Goal: Information Seeking & Learning: Check status

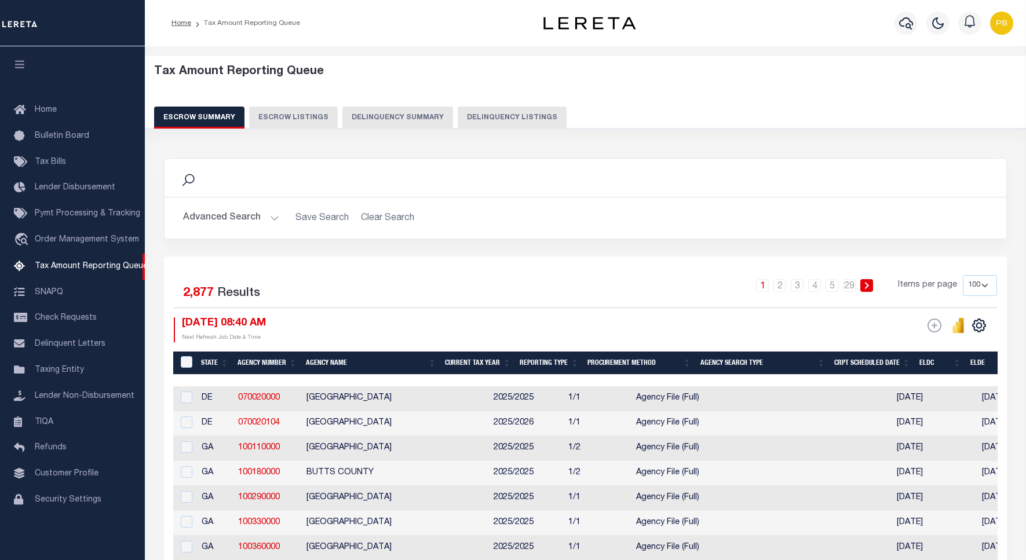
click at [467, 117] on button "Delinquency Listings" at bounding box center [512, 118] width 109 height 22
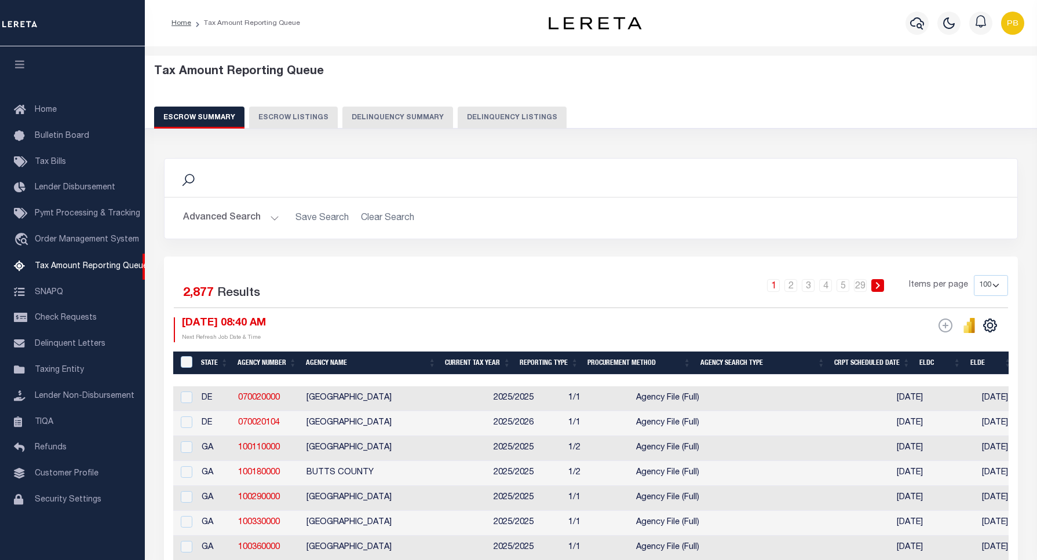
select select "100"
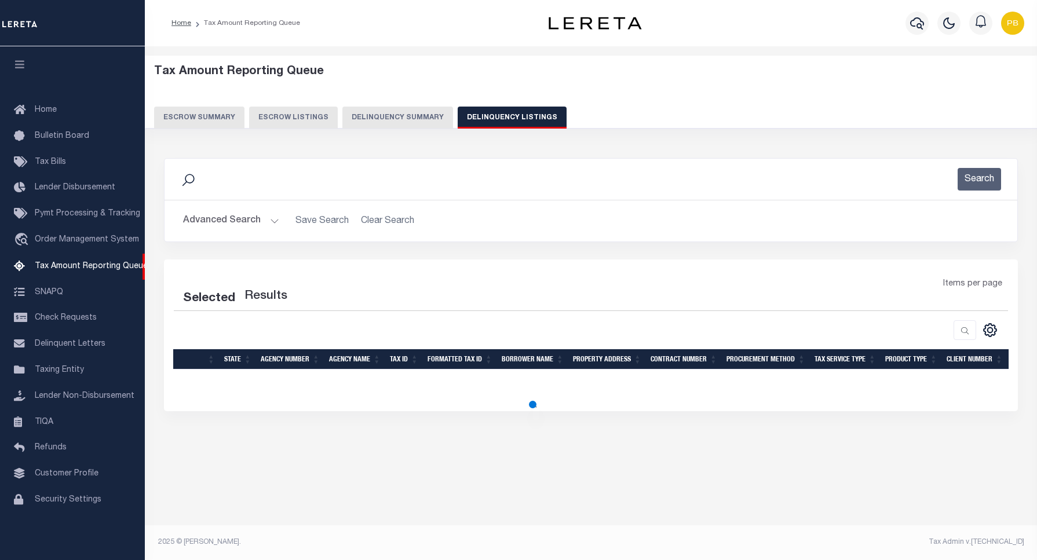
select select "100"
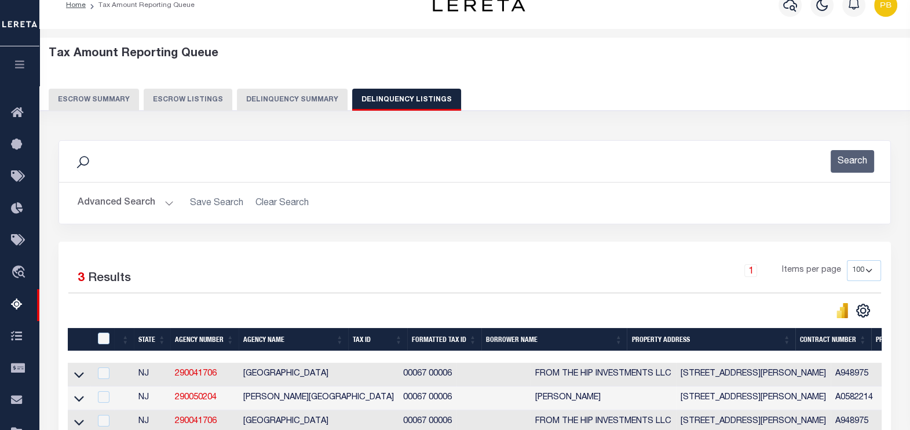
scroll to position [86, 0]
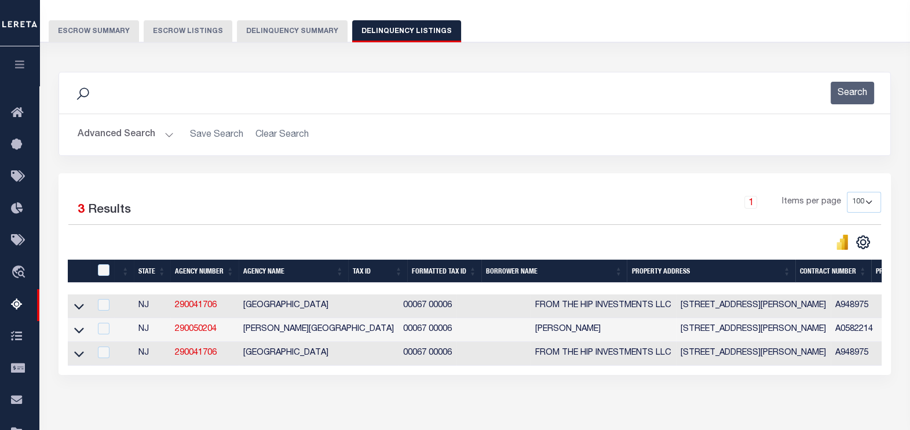
click at [166, 131] on button "Advanced Search" at bounding box center [126, 134] width 96 height 23
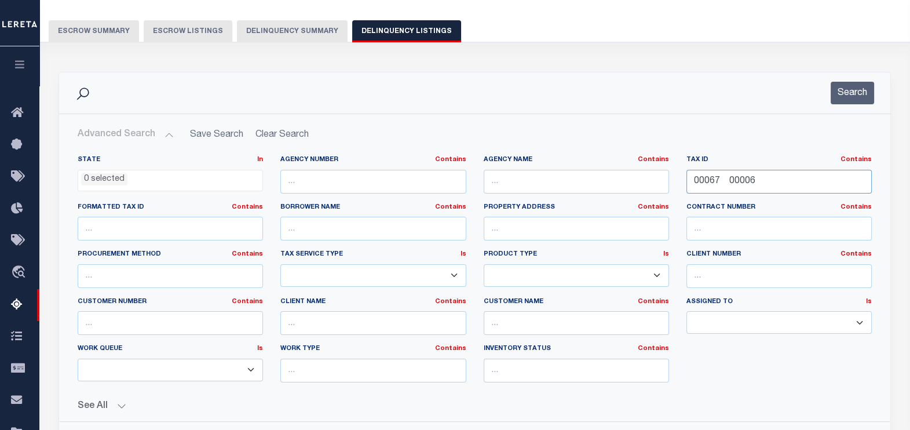
drag, startPoint x: 780, startPoint y: 182, endPoint x: 603, endPoint y: 182, distance: 176.7
click at [603, 182] on div "State In In AK AL AR AZ CA CO CT DC DE FL GA GU HI IA ID IL IN KS [GEOGRAPHIC_D…" at bounding box center [475, 273] width 812 height 236
paste input "[URL][DOMAIN_NAME]"
type input "h"
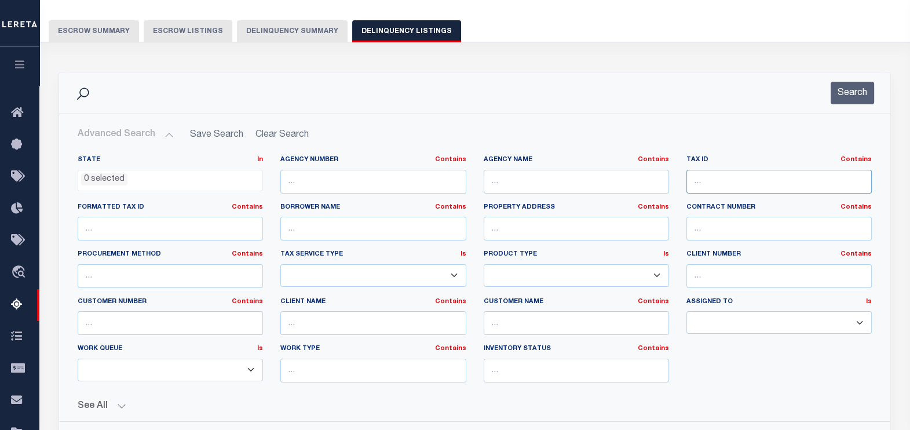
click at [719, 179] on input "text" at bounding box center [778, 182] width 185 height 24
paste input "Retrieving data. Wait a few seconds and try to cut or copy again."
type input "Retrieving data. Wait a few seconds and try to cut or copy again."
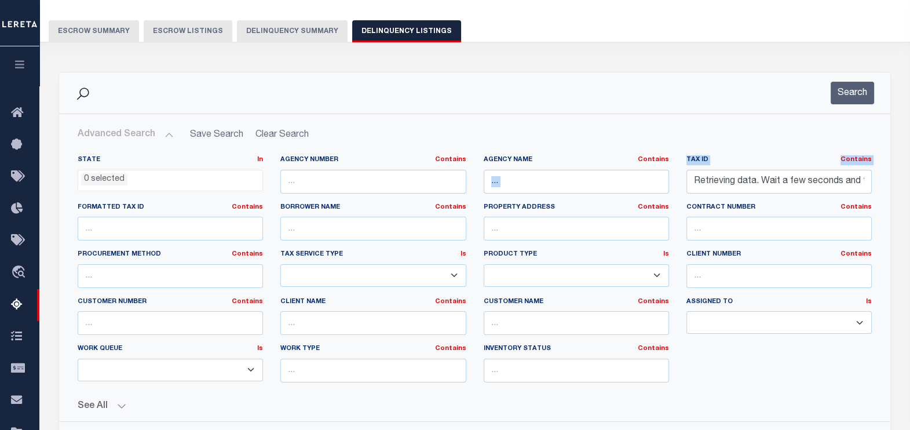
drag, startPoint x: 872, startPoint y: 177, endPoint x: 661, endPoint y: 177, distance: 210.9
click at [661, 177] on div "State In In AK AL AR AZ CA CO CT DC DE FL GA GU HI IA ID IL IN KS [GEOGRAPHIC_D…" at bounding box center [475, 273] width 812 height 236
click at [857, 184] on input "Retrieving data. Wait a few seconds and try to cut or copy again." at bounding box center [778, 182] width 185 height 24
click at [857, 185] on input "Retrieving data. Wait a few seconds and try to cut or copy again." at bounding box center [778, 182] width 185 height 24
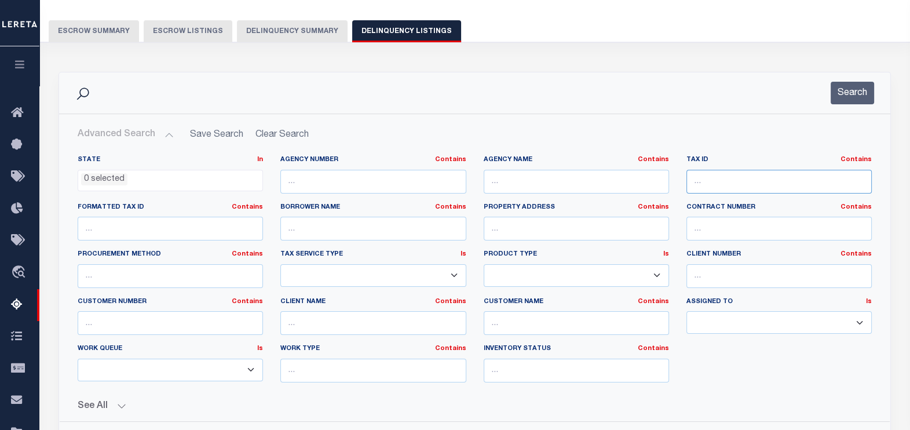
click at [736, 178] on input "text" at bounding box center [778, 182] width 185 height 24
paste input "Retrieving data. Wait a few seconds and try to cut or copy again."
type input "R"
click at [744, 184] on input "text" at bounding box center [778, 182] width 185 height 24
paste input "Retrieving data. Wait a few seconds and try to cut or copy again."
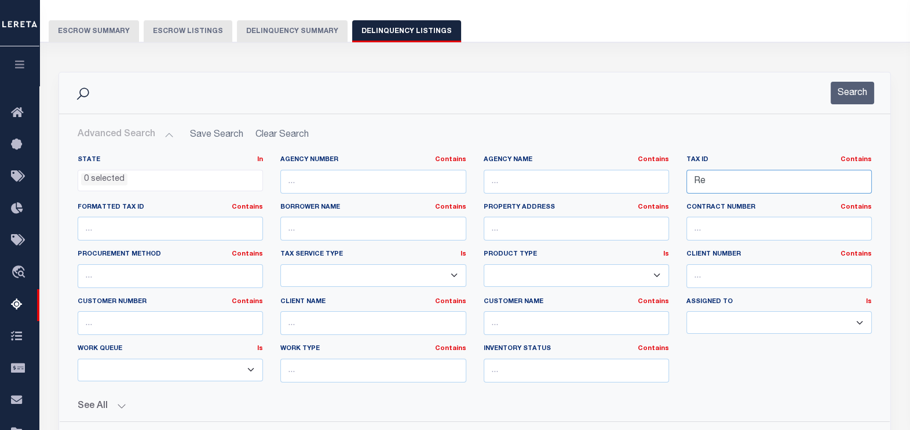
type input "R"
click at [843, 96] on button "Search" at bounding box center [852, 93] width 43 height 23
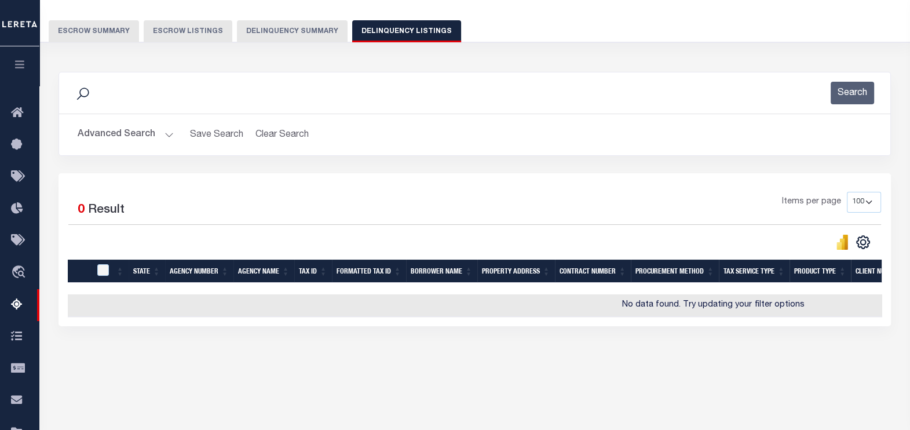
click at [165, 134] on button "Advanced Search" at bounding box center [126, 134] width 96 height 23
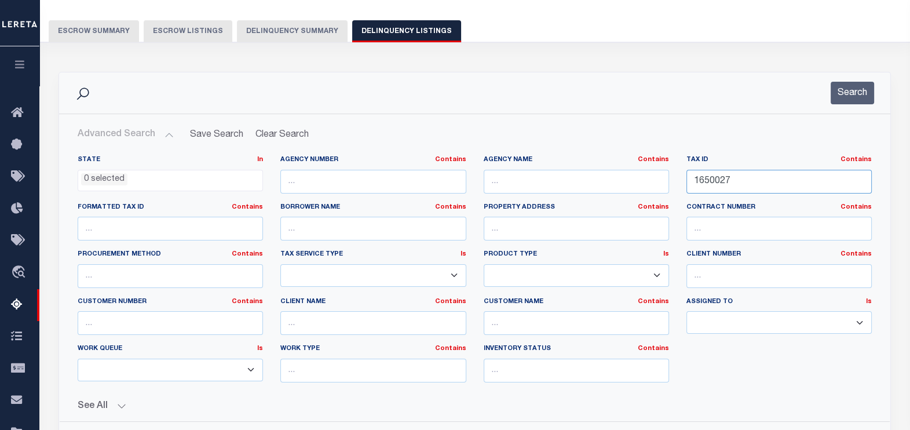
drag, startPoint x: 794, startPoint y: 182, endPoint x: 498, endPoint y: 176, distance: 296.1
click at [498, 176] on div "State In In AK AL AR AZ CA CO CT DC DE FL GA GU HI IA ID IL IN KS [GEOGRAPHIC_D…" at bounding box center [475, 273] width 812 height 236
paste input "8"
type input "1650028"
click at [839, 82] on button "Search" at bounding box center [852, 93] width 43 height 23
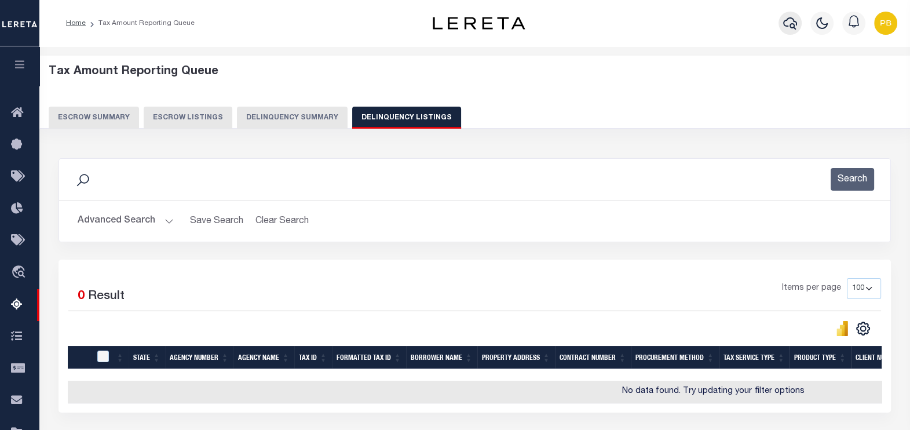
click at [783, 24] on icon "button" at bounding box center [790, 23] width 14 height 12
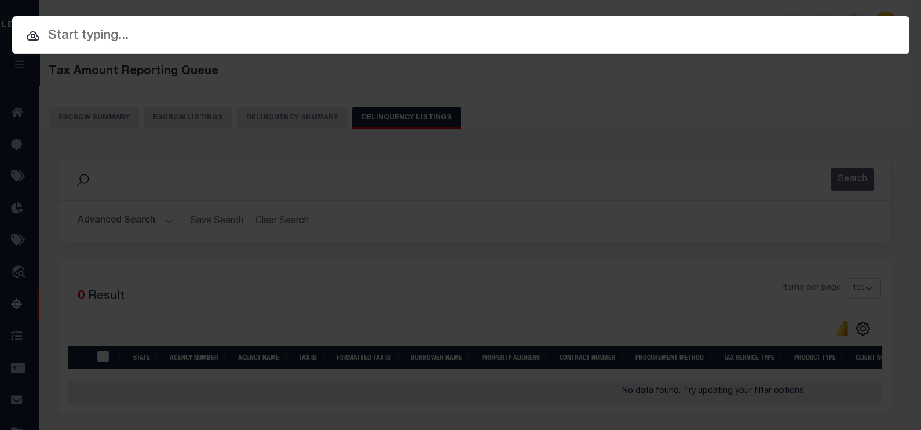
click at [90, 45] on input "text" at bounding box center [460, 36] width 897 height 20
paste input "1650028"
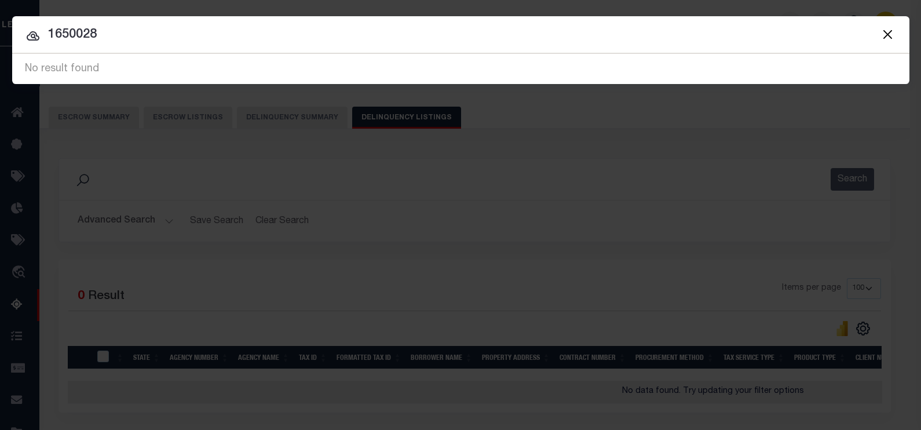
click at [188, 32] on input "1650028" at bounding box center [460, 35] width 897 height 20
click at [887, 31] on button "Close" at bounding box center [888, 34] width 15 height 15
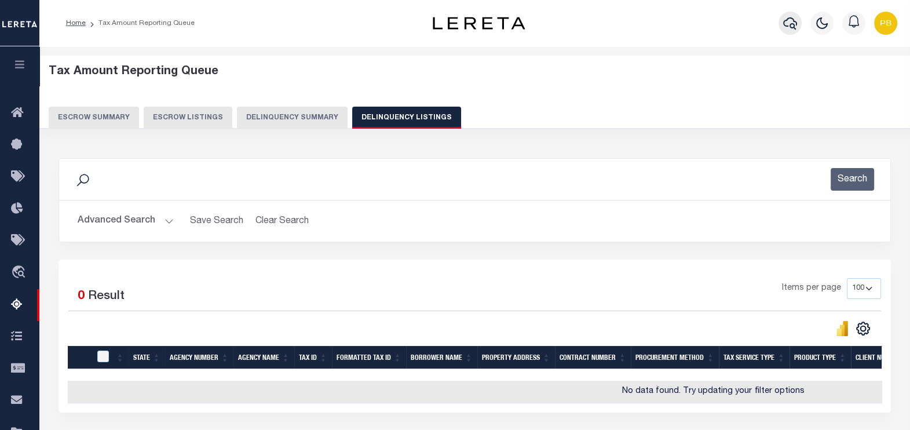
click at [790, 19] on icon "button" at bounding box center [790, 23] width 14 height 14
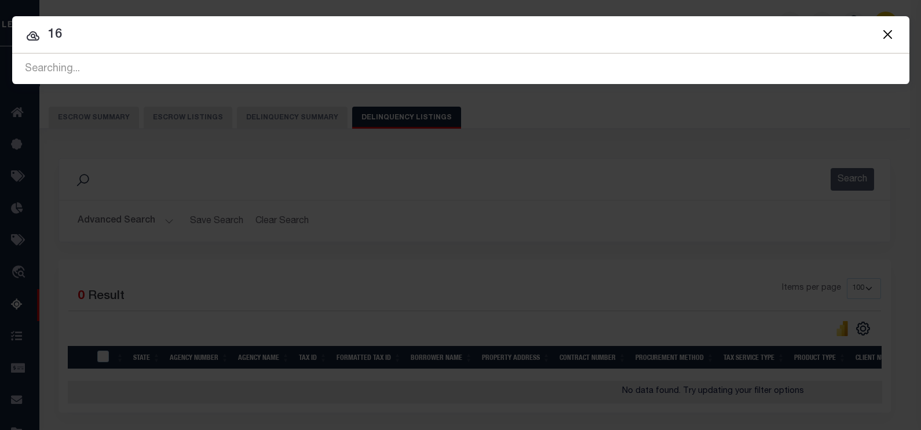
type input "1"
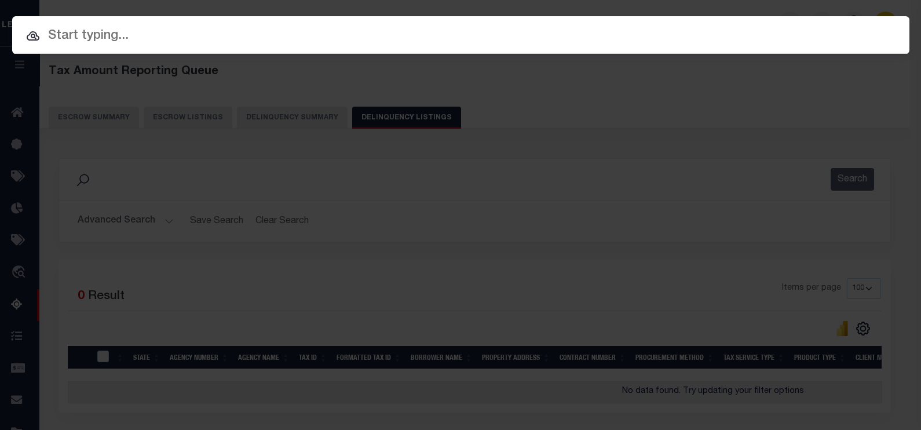
paste input "4808246430033"
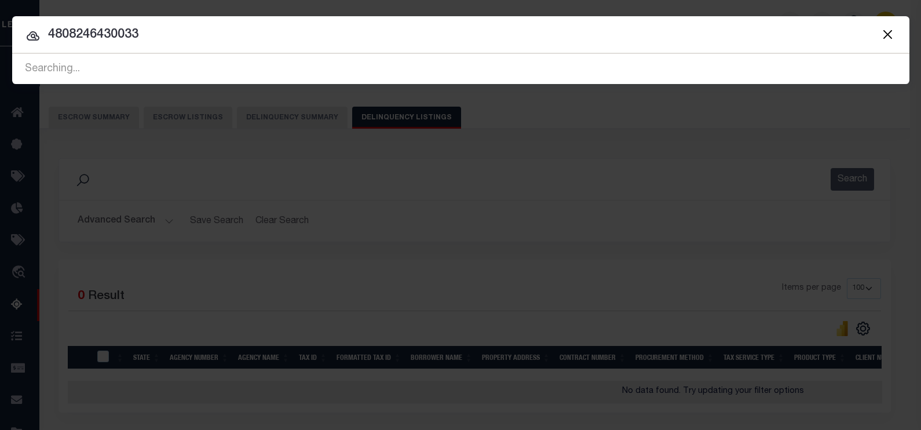
type input "4808246430033"
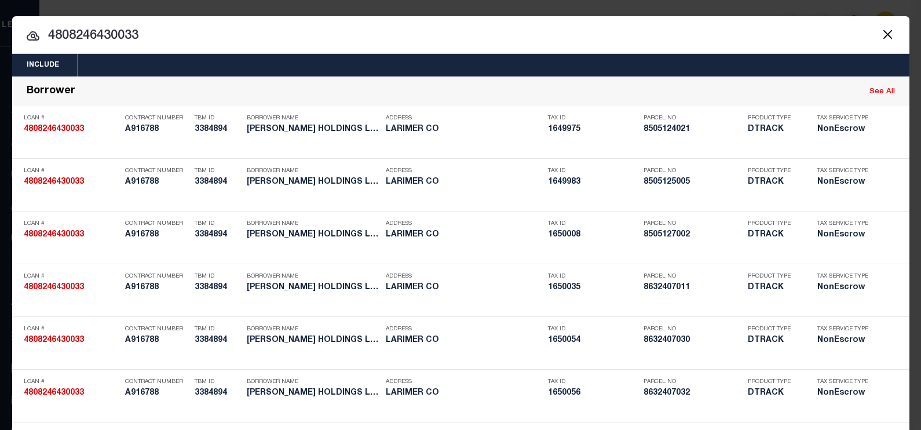
scroll to position [4270, 0]
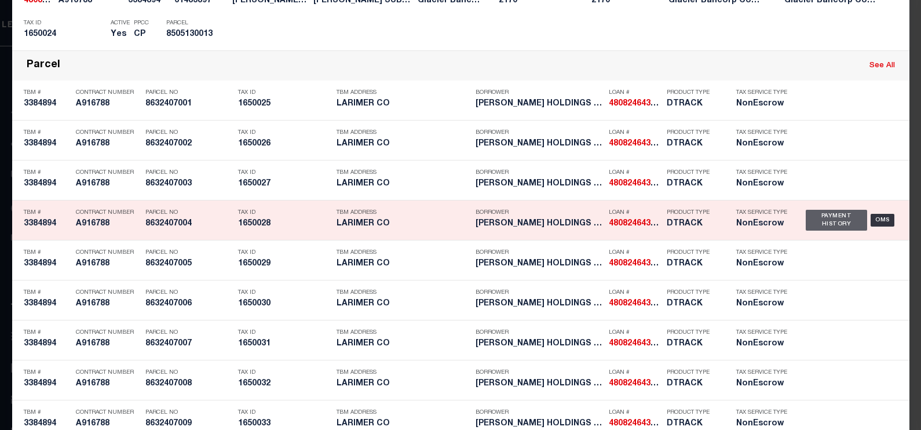
click at [821, 210] on div "Payment History" at bounding box center [837, 220] width 62 height 21
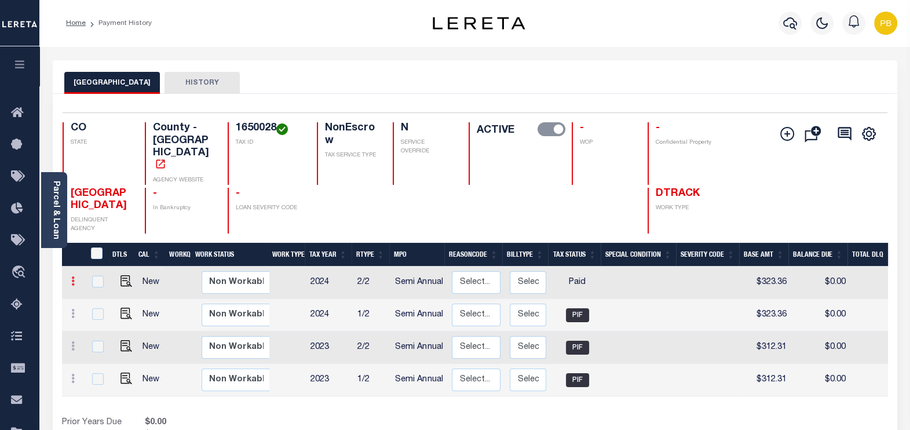
click at [69, 278] on link at bounding box center [73, 282] width 13 height 9
click at [101, 295] on img at bounding box center [101, 301] width 12 height 12
checkbox input "true"
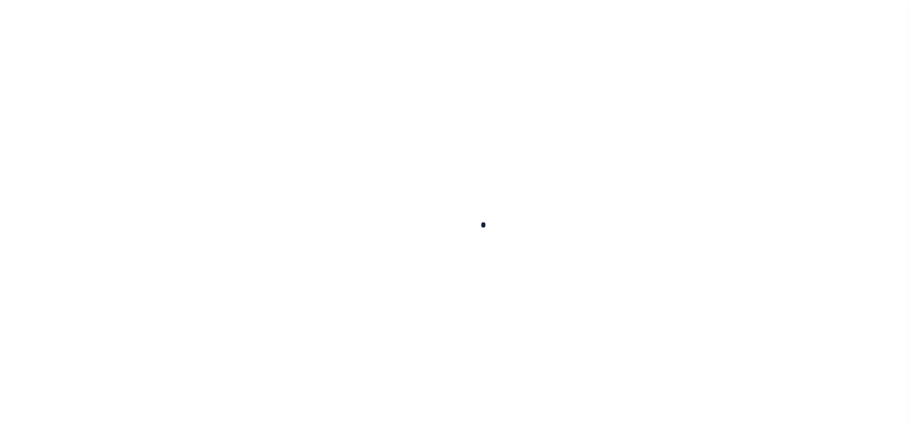
checkbox input "false"
type input "Semi Annual"
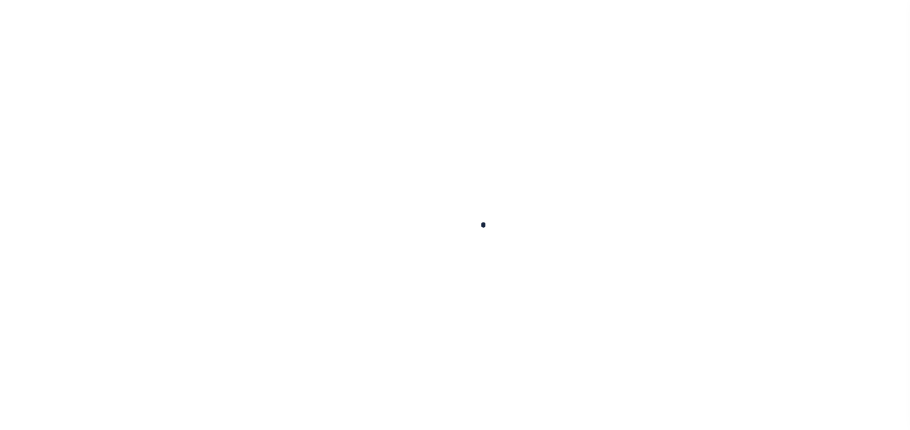
type input "[DATE]"
select select "PYD"
type input "$323.36"
type input "$0"
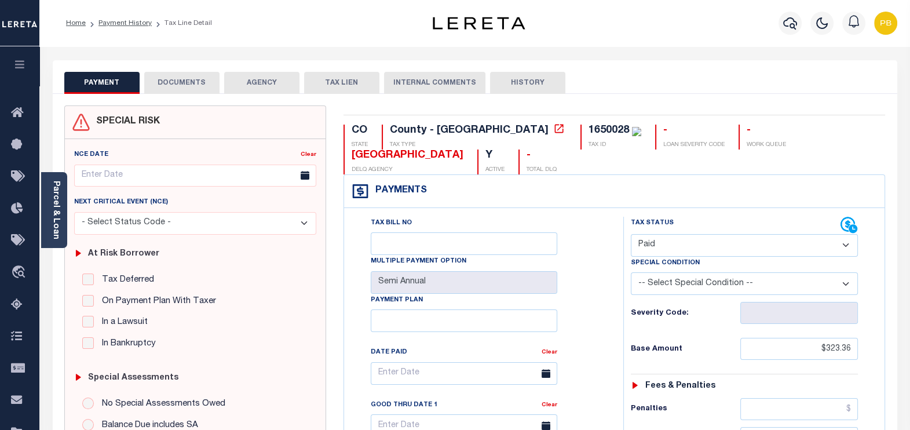
click at [166, 84] on button "DOCUMENTS" at bounding box center [181, 83] width 75 height 22
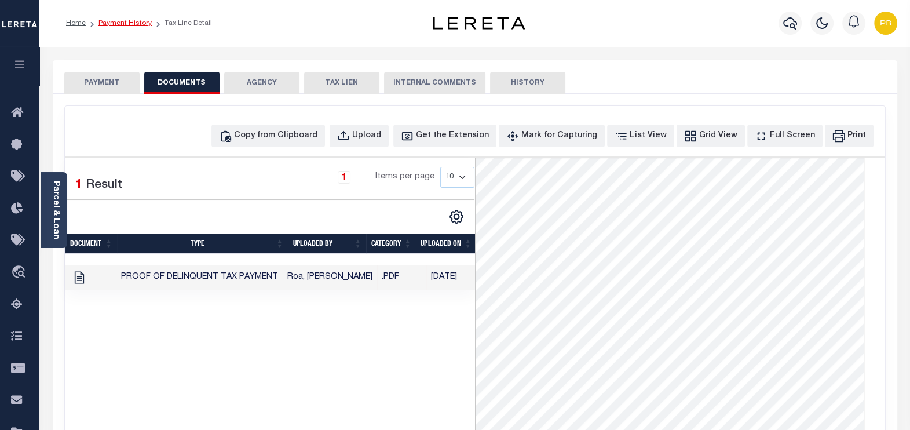
click at [126, 23] on link "Payment History" at bounding box center [124, 23] width 53 height 7
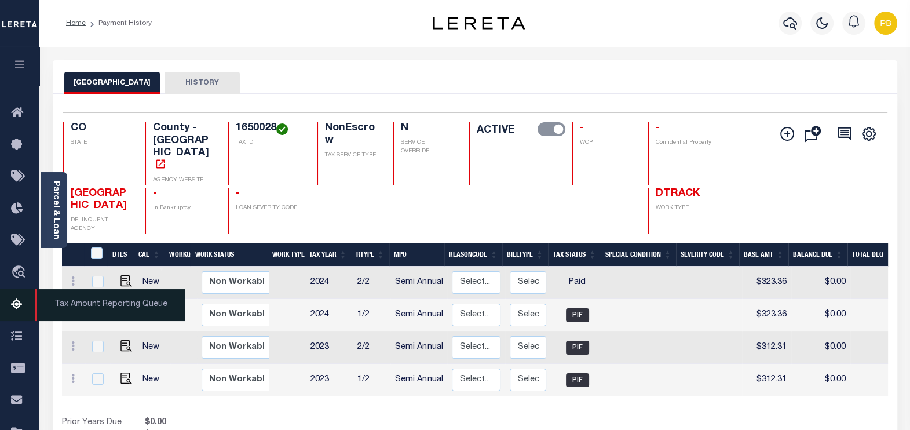
click at [17, 304] on icon at bounding box center [20, 305] width 19 height 14
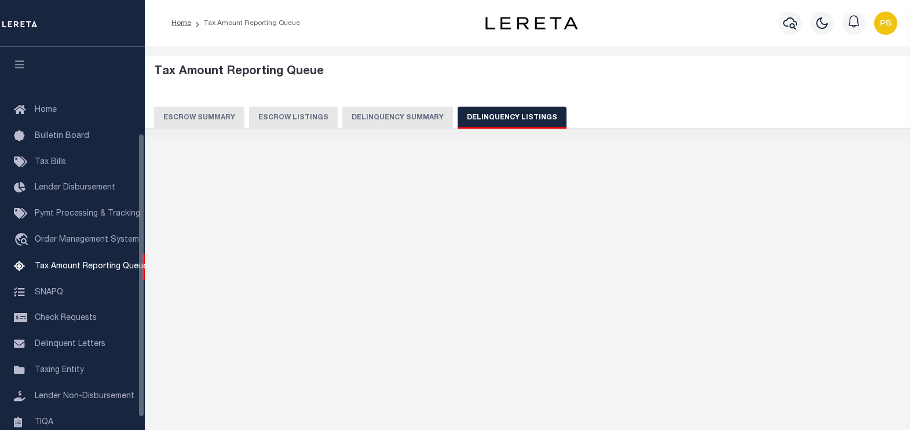
select select
select select "100"
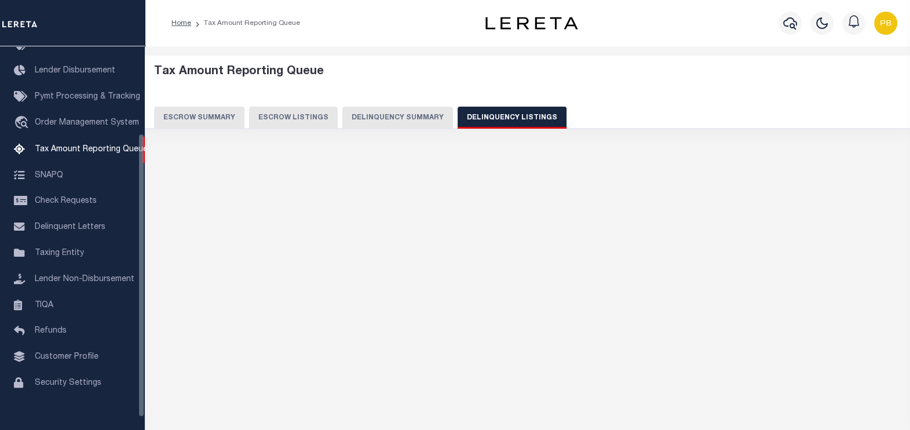
select select "100"
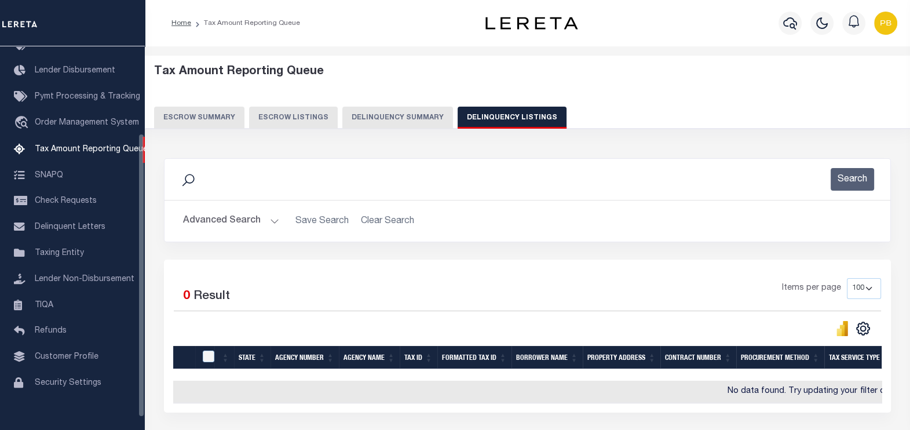
scroll to position [95, 0]
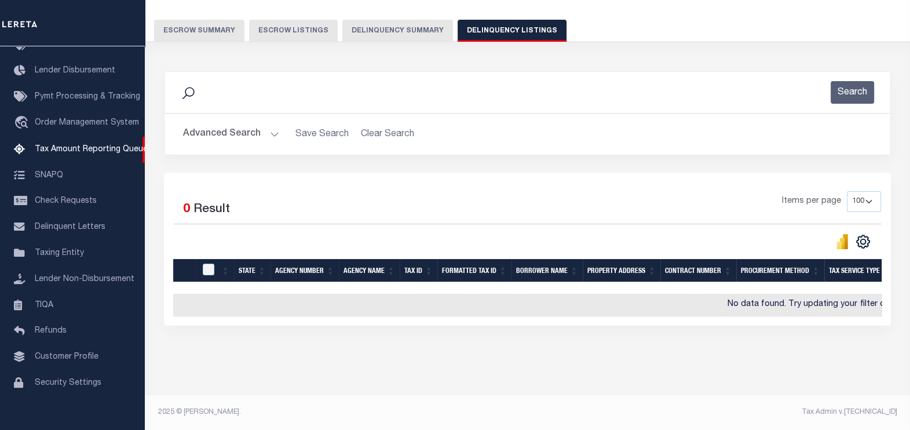
click at [273, 125] on button "Advanced Search" at bounding box center [231, 134] width 96 height 23
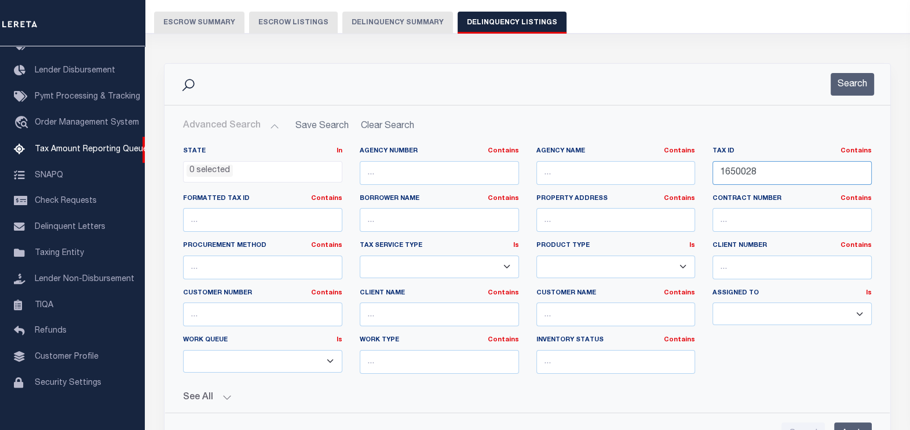
drag, startPoint x: 789, startPoint y: 173, endPoint x: 602, endPoint y: 175, distance: 186.5
click at [602, 175] on div "State In In AK AL AR AZ CA CO CT DC DE FL GA GU HI IA ID IL IN KS [GEOGRAPHIC_D…" at bounding box center [527, 265] width 706 height 236
paste input "5"
click at [852, 86] on button "Search" at bounding box center [852, 84] width 43 height 23
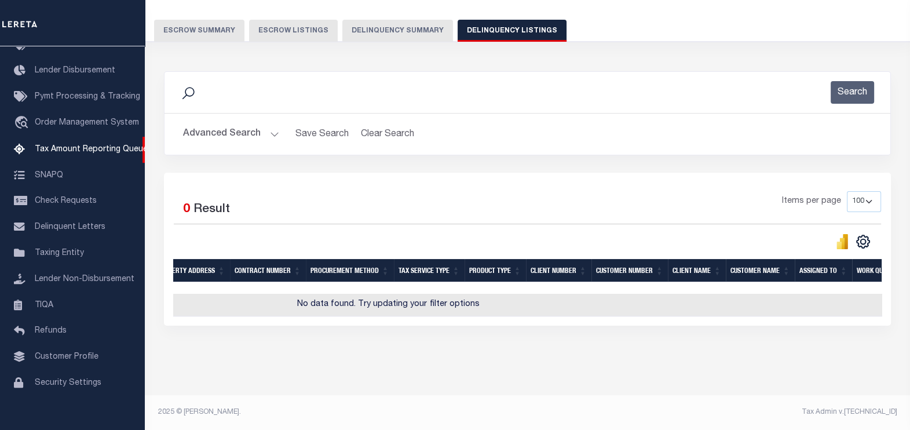
scroll to position [0, 0]
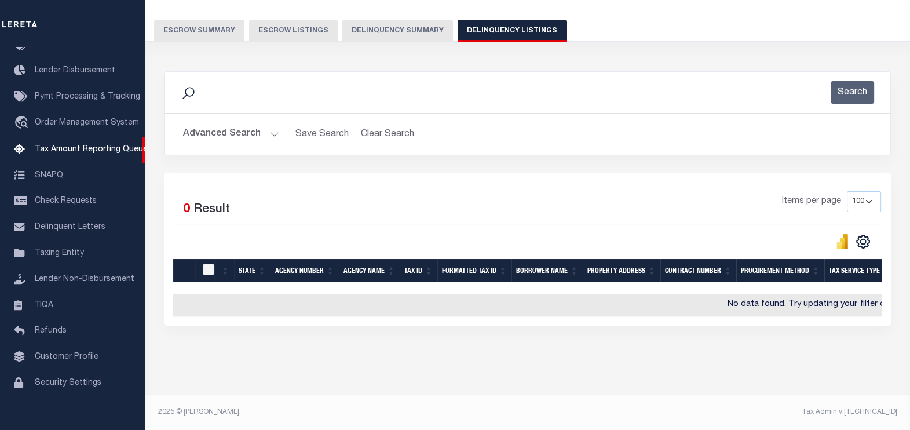
click at [274, 127] on button "Advanced Search" at bounding box center [231, 134] width 96 height 23
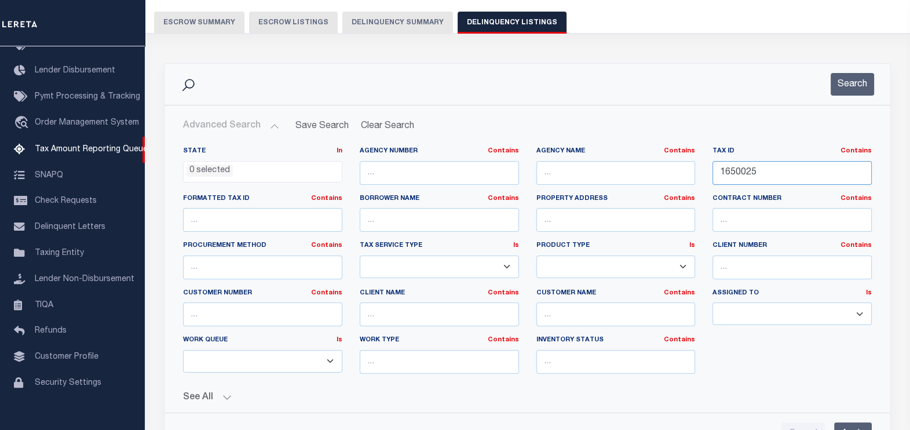
drag, startPoint x: 783, startPoint y: 174, endPoint x: 688, endPoint y: 174, distance: 95.6
click at [688, 174] on div "State In In AK AL AR AZ CA CO CT DC DE FL GA GU HI IA ID IL IN KS [GEOGRAPHIC_D…" at bounding box center [527, 265] width 706 height 236
paste input "6"
click at [862, 84] on button "Search" at bounding box center [852, 84] width 43 height 23
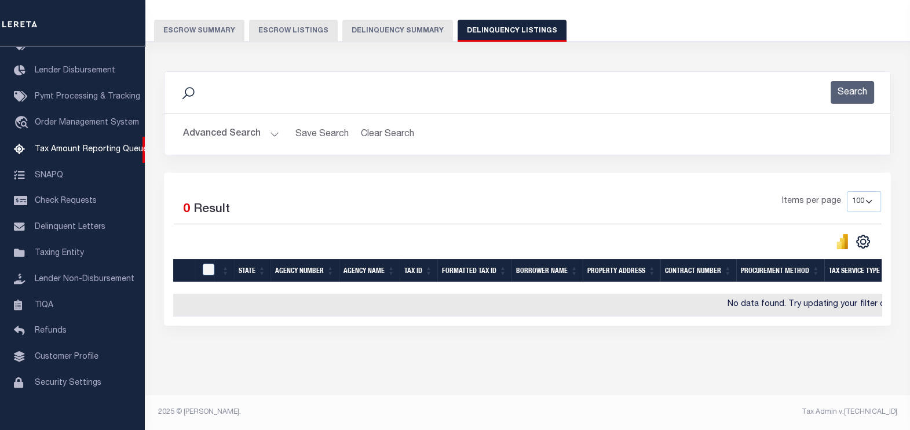
click at [277, 126] on h2 "Advanced Search Save Search Clear Search tblassign_wrapper_dynamictable_____Def…" at bounding box center [527, 134] width 707 height 23
click at [267, 127] on button "Advanced Search" at bounding box center [231, 134] width 96 height 23
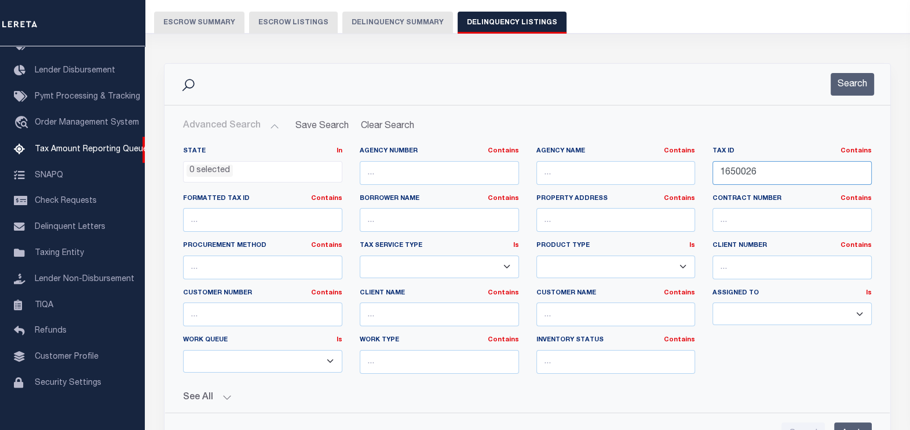
drag, startPoint x: 783, startPoint y: 172, endPoint x: 690, endPoint y: 172, distance: 93.3
click at [690, 172] on div "State In In AK AL AR AZ CA CO CT DC DE FL GA GU HI IA ID IL IN KS [GEOGRAPHIC_D…" at bounding box center [527, 265] width 706 height 236
paste input "7"
click at [845, 82] on button "Search" at bounding box center [852, 84] width 43 height 23
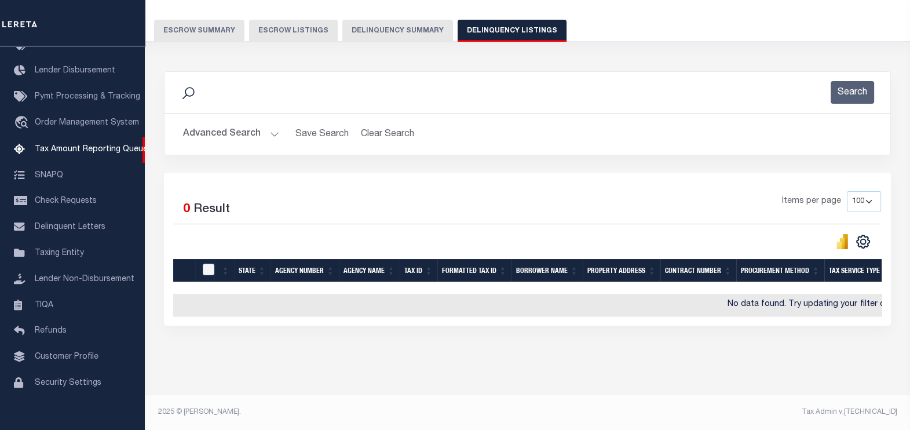
click at [273, 125] on button "Advanced Search" at bounding box center [231, 134] width 96 height 23
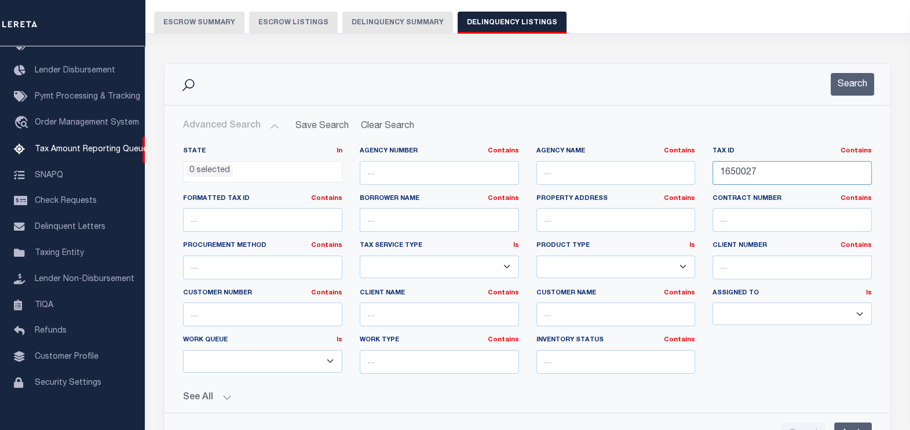
drag, startPoint x: 788, startPoint y: 176, endPoint x: 712, endPoint y: 170, distance: 76.7
click at [712, 171] on div "Tax ID Contains Contains Is 1650027" at bounding box center [792, 171] width 177 height 48
paste input "8"
click at [861, 75] on button "Search" at bounding box center [852, 84] width 43 height 23
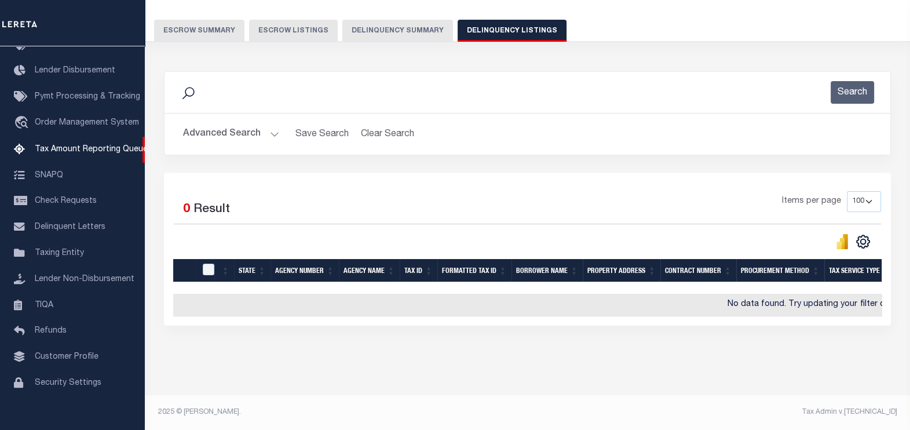
click at [276, 126] on button "Advanced Search" at bounding box center [231, 134] width 96 height 23
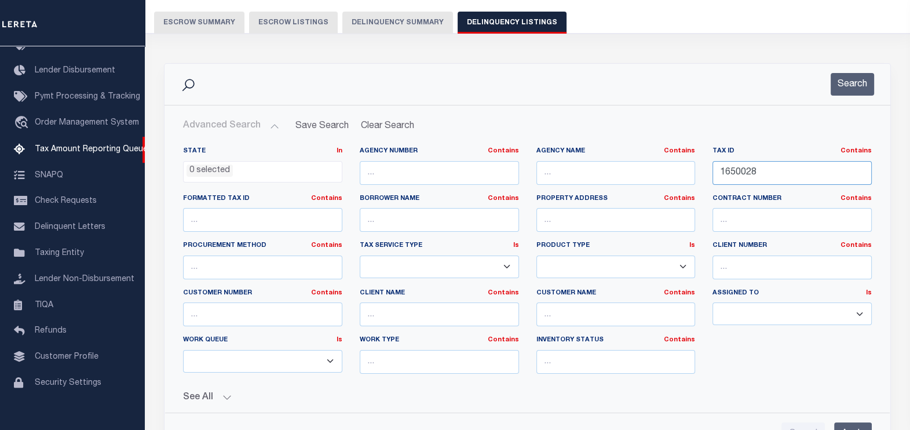
drag, startPoint x: 770, startPoint y: 178, endPoint x: 685, endPoint y: 178, distance: 84.6
click at [685, 178] on div "State In In AK AL AR AZ CA CO CT DC DE FL GA GU HI IA ID IL IN KS [GEOGRAPHIC_D…" at bounding box center [527, 265] width 706 height 236
paste input "9"
click at [850, 75] on button "Search" at bounding box center [852, 84] width 43 height 23
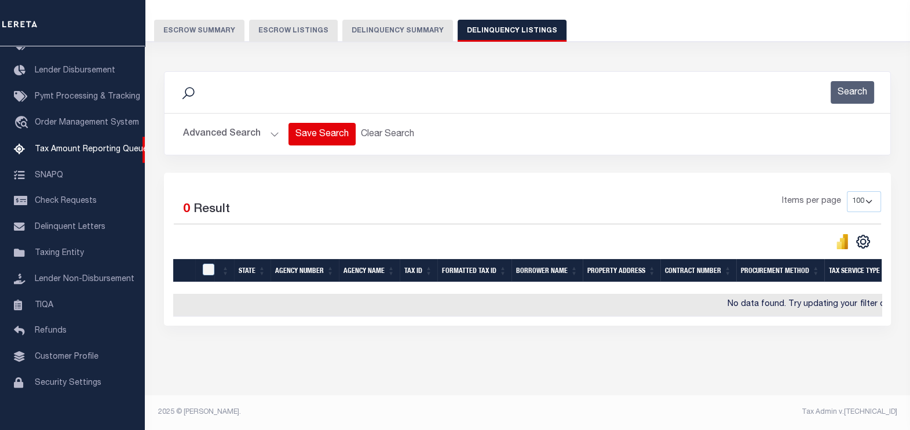
drag, startPoint x: 275, startPoint y: 125, endPoint x: 291, endPoint y: 124, distance: 16.8
click at [275, 125] on button "Advanced Search" at bounding box center [231, 134] width 96 height 23
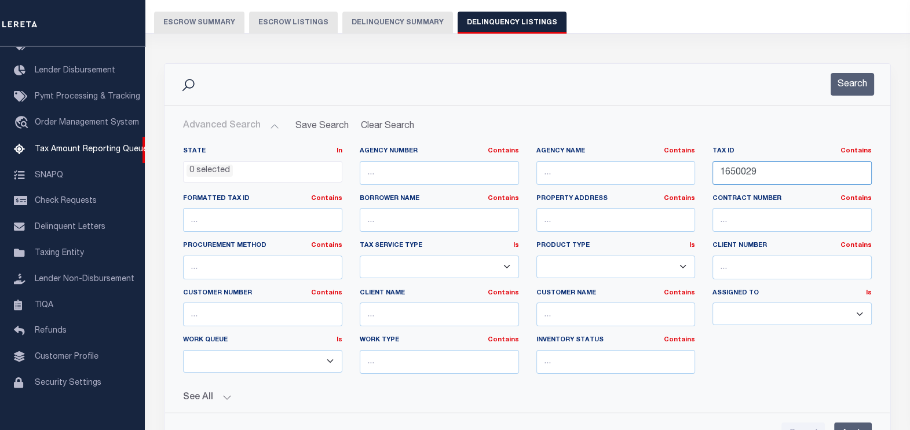
drag, startPoint x: 784, startPoint y: 171, endPoint x: 649, endPoint y: 173, distance: 134.4
click at [649, 173] on div "State In In AK AL AR AZ CA CO CT DC DE FL GA GU HI IA ID IL IN KS [GEOGRAPHIC_D…" at bounding box center [527, 265] width 706 height 236
paste input "30"
click at [853, 81] on button "Search" at bounding box center [852, 84] width 43 height 23
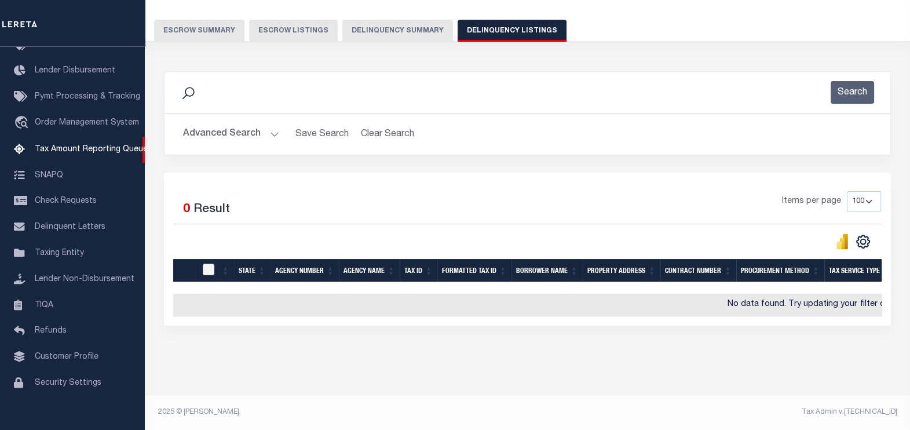
click at [260, 125] on button "Advanced Search" at bounding box center [231, 134] width 96 height 23
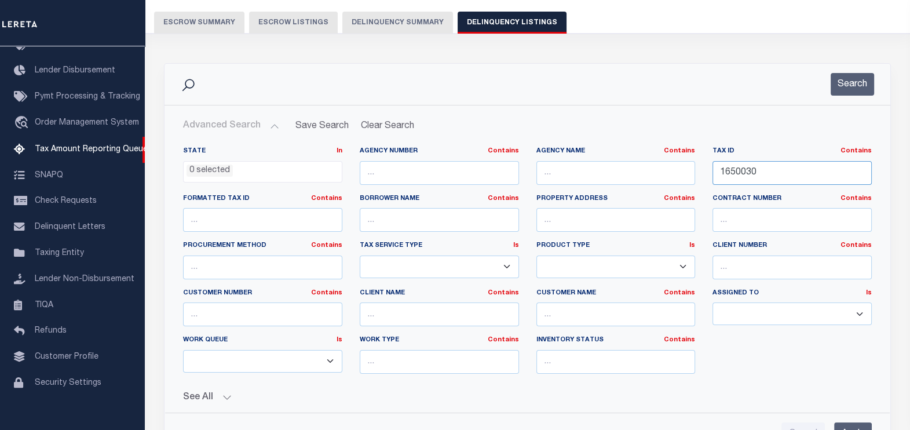
drag, startPoint x: 779, startPoint y: 175, endPoint x: 697, endPoint y: 174, distance: 81.7
click at [697, 174] on div "State In In AK AL AR AZ CA CO CT DC DE FL GA GU HI IA ID IL IN KS [GEOGRAPHIC_D…" at bounding box center [527, 265] width 706 height 236
paste input "1"
click at [847, 84] on button "Search" at bounding box center [852, 84] width 43 height 23
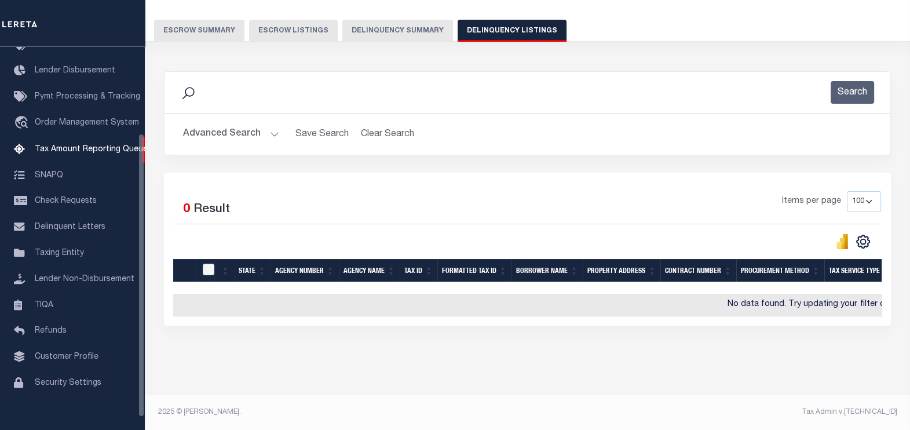
click at [272, 130] on button "Advanced Search" at bounding box center [231, 134] width 96 height 23
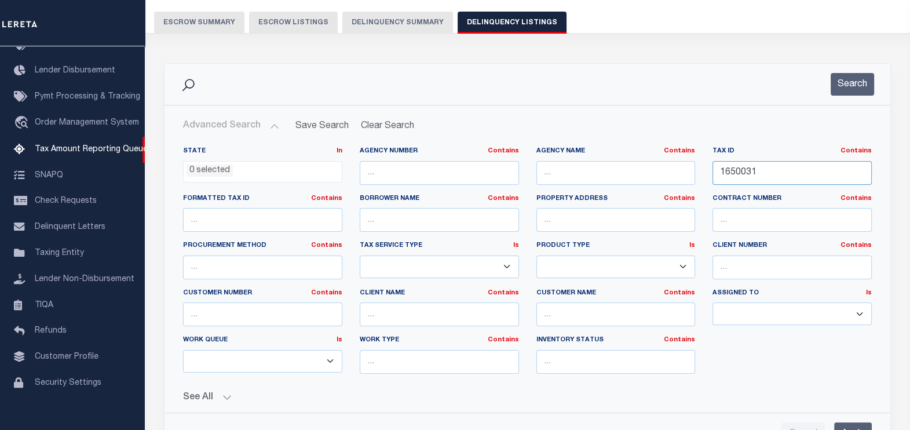
drag, startPoint x: 782, startPoint y: 169, endPoint x: 614, endPoint y: 169, distance: 168.0
click at [614, 169] on div "State In In AK AL AR AZ CA CO CT DC DE FL GA GU HI IA ID IL IN KS [GEOGRAPHIC_D…" at bounding box center [527, 265] width 706 height 236
paste input "2"
click at [862, 76] on button "Search" at bounding box center [852, 84] width 43 height 23
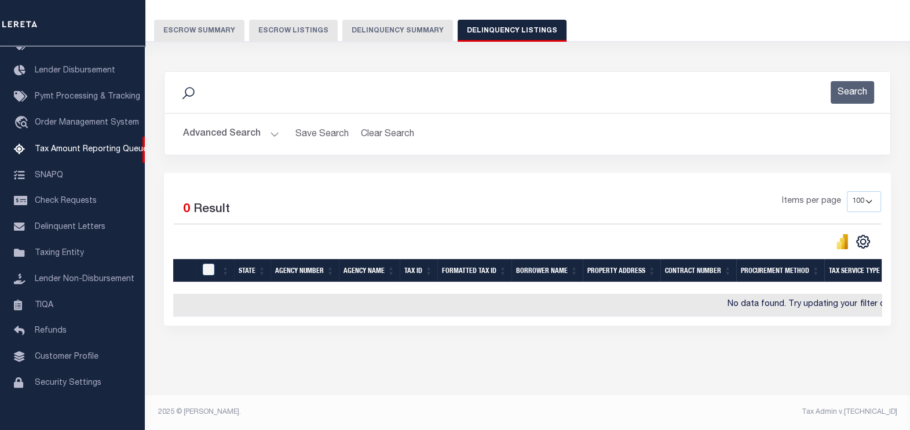
click at [272, 125] on button "Advanced Search" at bounding box center [231, 134] width 96 height 23
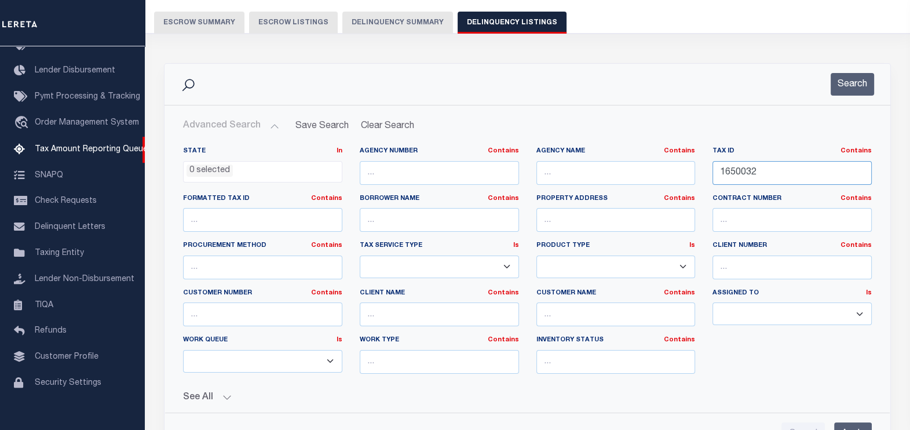
drag, startPoint x: 792, startPoint y: 176, endPoint x: 626, endPoint y: 171, distance: 166.9
click at [626, 171] on div "State In In AK AL AR AZ CA CO CT DC DE FL GA GU HI IA ID IL IN KS [GEOGRAPHIC_D…" at bounding box center [527, 265] width 706 height 236
paste input "3"
type input "1650033"
click at [857, 83] on button "Search" at bounding box center [852, 84] width 43 height 23
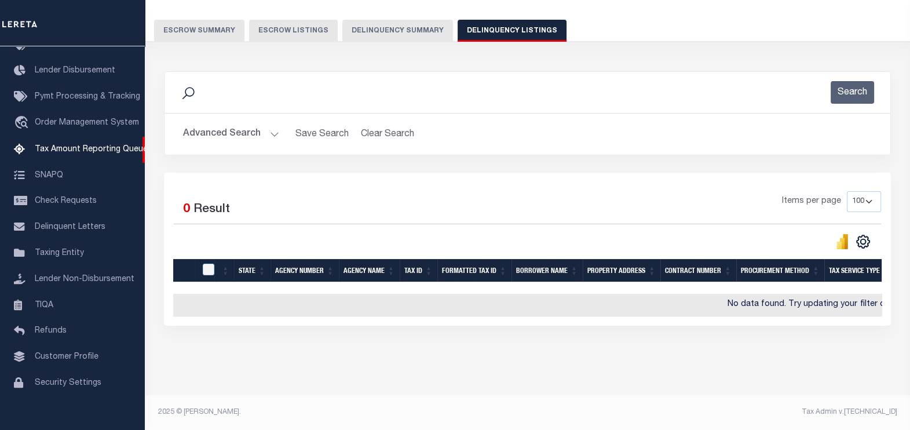
click at [259, 126] on button "Advanced Search" at bounding box center [231, 134] width 96 height 23
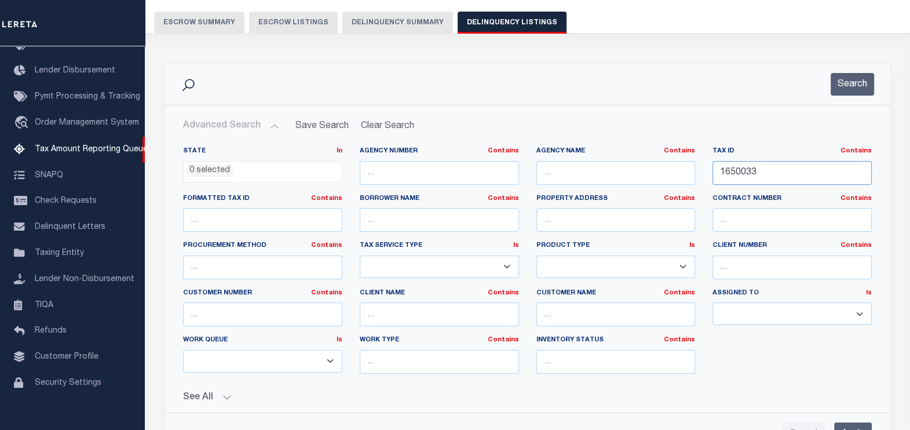
drag, startPoint x: 784, startPoint y: 168, endPoint x: 655, endPoint y: 174, distance: 129.9
click at [655, 174] on div "State In In AK AL AR AZ CA CO CT DC DE FL GA GU HI IA ID IL IN KS [GEOGRAPHIC_D…" at bounding box center [527, 265] width 706 height 236
paste input "text"
click at [722, 173] on input "text" at bounding box center [792, 173] width 159 height 24
paste input "1650034"
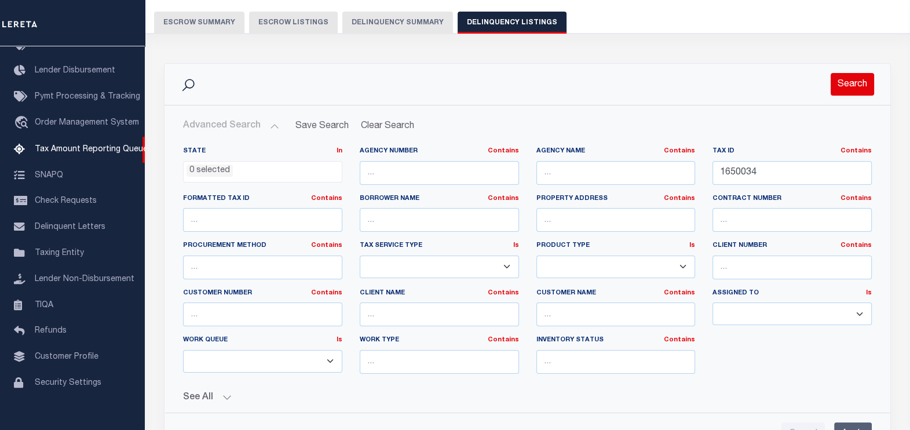
click at [858, 89] on button "Search" at bounding box center [852, 84] width 43 height 23
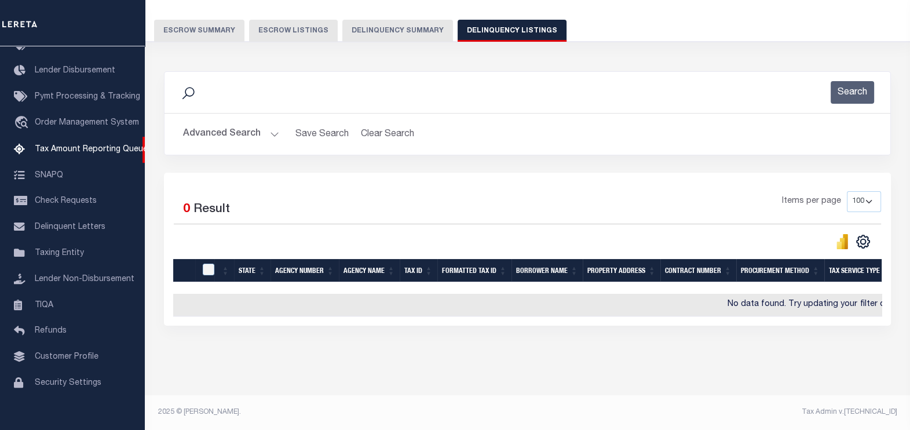
click at [269, 123] on button "Advanced Search" at bounding box center [231, 134] width 96 height 23
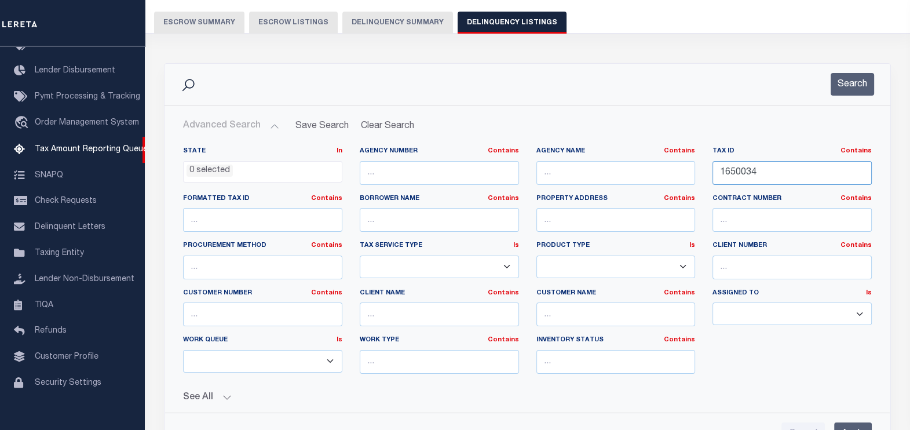
drag, startPoint x: 713, startPoint y: 180, endPoint x: 704, endPoint y: 180, distance: 8.7
click at [704, 180] on div "Tax ID Contains Contains Is 1650034" at bounding box center [792, 171] width 177 height 48
paste input "5"
paste input "1650035"
drag, startPoint x: 808, startPoint y: 171, endPoint x: 717, endPoint y: 168, distance: 91.0
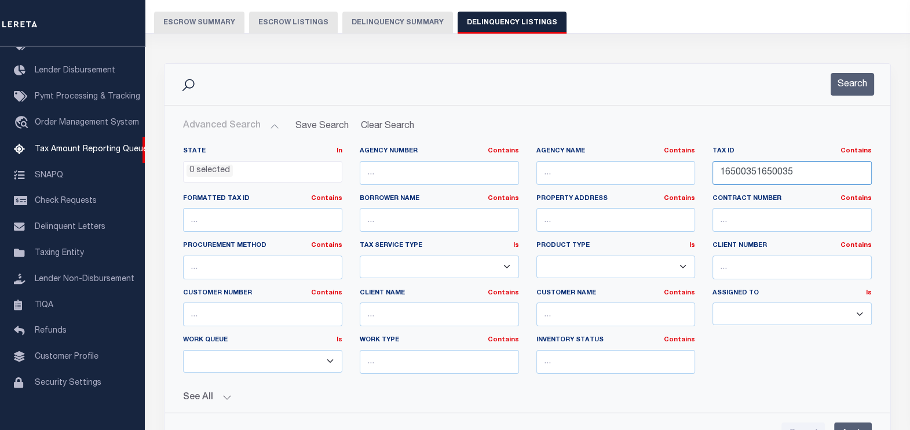
click at [717, 168] on input "16500351650035" at bounding box center [792, 173] width 159 height 24
paste input "text"
type input "1650035"
click at [840, 86] on button "Search" at bounding box center [852, 84] width 43 height 23
